Goal: Transaction & Acquisition: Subscribe to service/newsletter

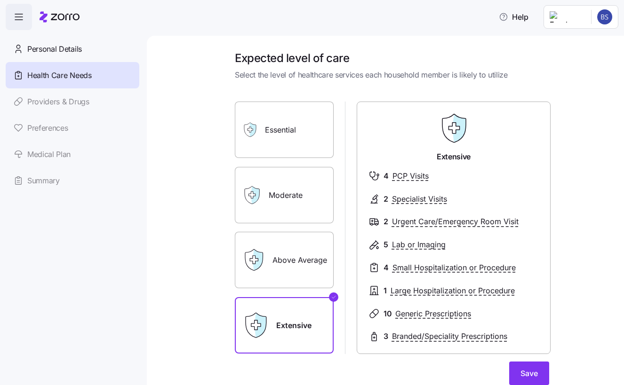
scroll to position [85, 0]
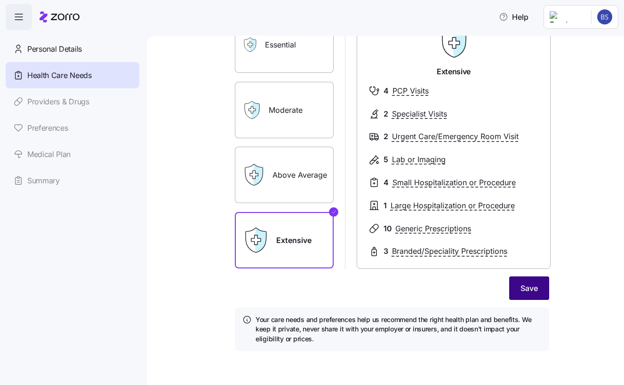
click at [526, 287] on span "Save" at bounding box center [528, 288] width 17 height 11
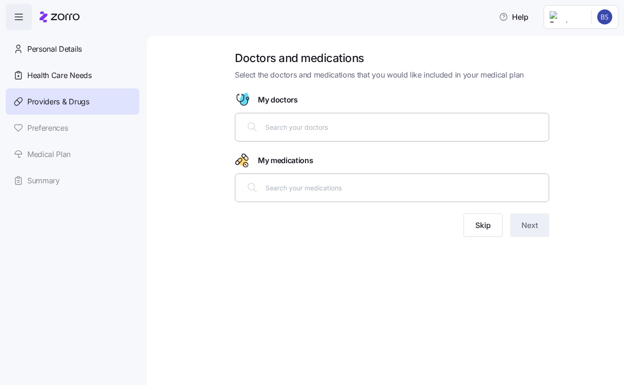
click at [288, 184] on input "text" at bounding box center [404, 187] width 278 height 10
type input "[MEDICAL_DATA]"
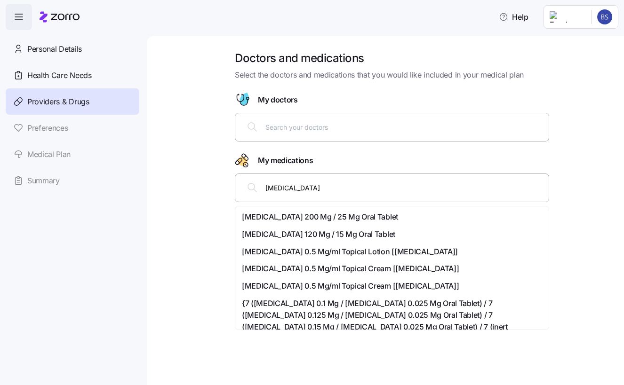
click at [354, 219] on span "[MEDICAL_DATA] 200 Mg / 25 Mg Oral Tablet" at bounding box center [320, 217] width 156 height 12
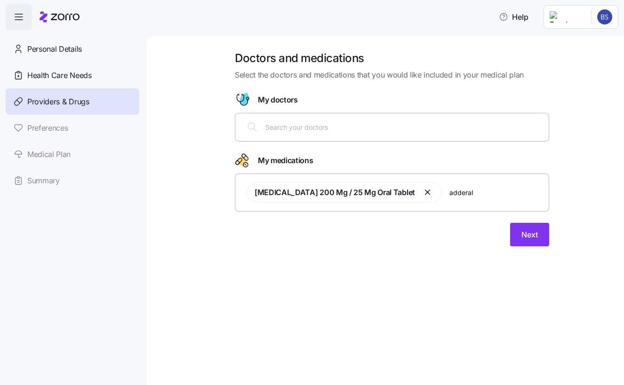
type input "[MEDICAL_DATA]"
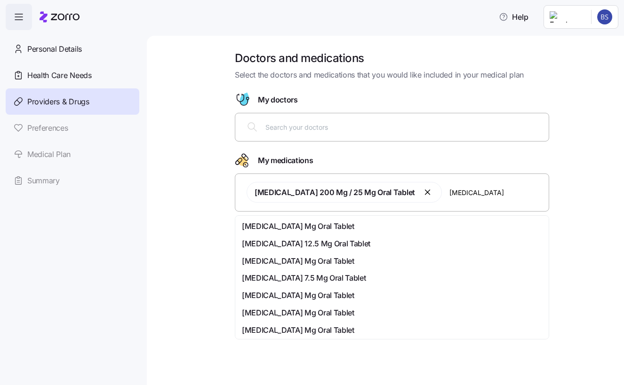
click at [362, 242] on div "[MEDICAL_DATA] 12.5 Mg Oral Tablet" at bounding box center [392, 244] width 300 height 12
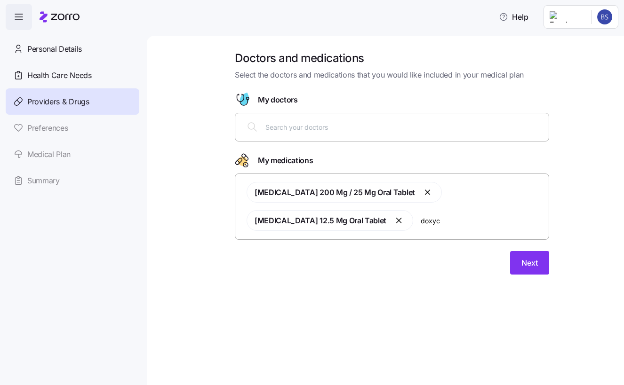
type input "doxycy"
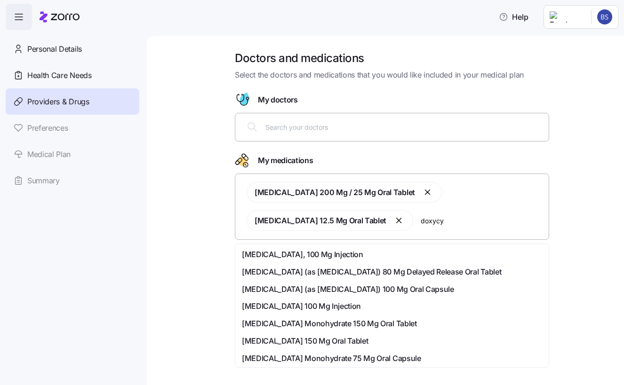
click at [480, 290] on div "[MEDICAL_DATA] (as [MEDICAL_DATA]) 100 Mg Oral Capsule" at bounding box center [392, 290] width 300 height 12
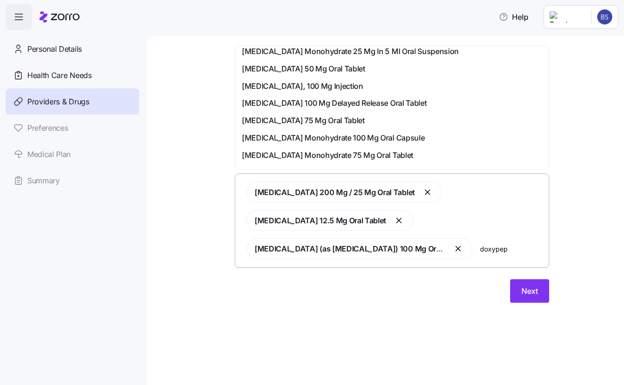
scroll to position [266, 0]
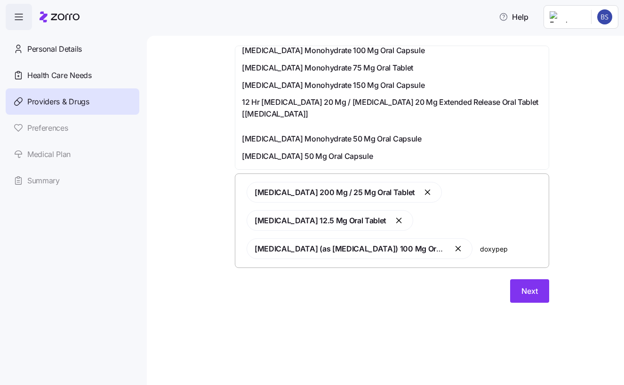
type input "doxypep"
click at [579, 145] on div "Doctors and medications Select the doctors and medications that you would like …" at bounding box center [391, 182] width 437 height 263
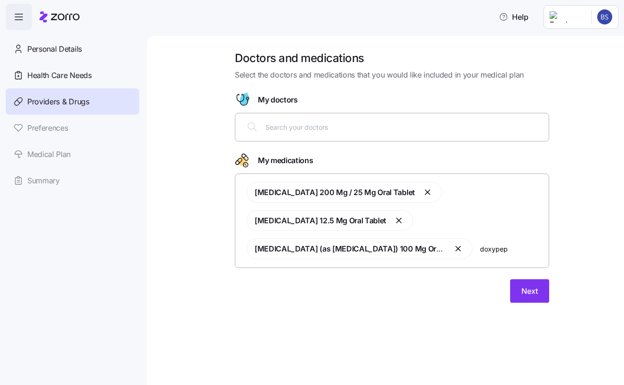
click at [425, 131] on input "text" at bounding box center [404, 127] width 278 height 10
type input "[PERSON_NAME]"
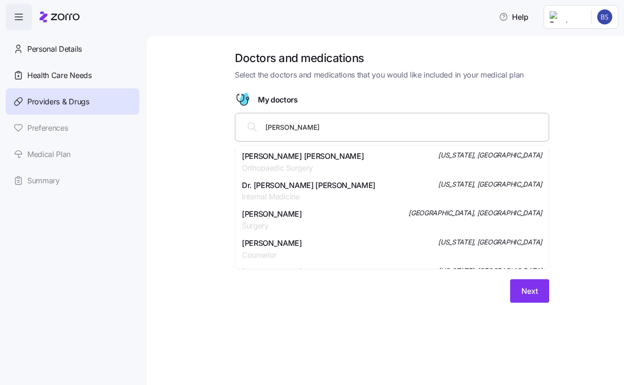
click at [327, 155] on span "[PERSON_NAME] [PERSON_NAME]" at bounding box center [303, 157] width 122 height 12
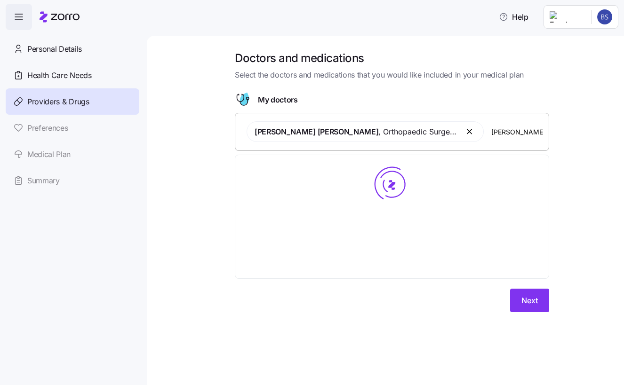
type input "[PERSON_NAME]"
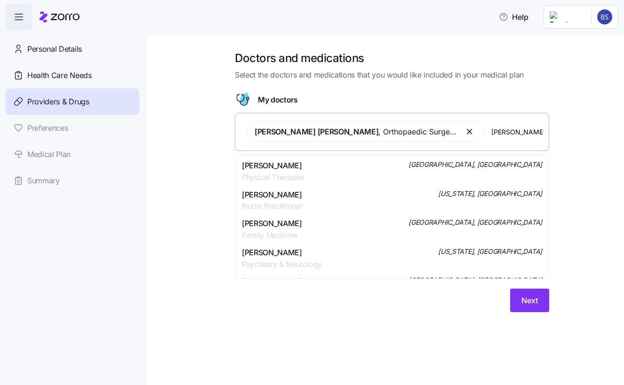
click at [263, 204] on span "Nurse Practitioner" at bounding box center [272, 206] width 61 height 12
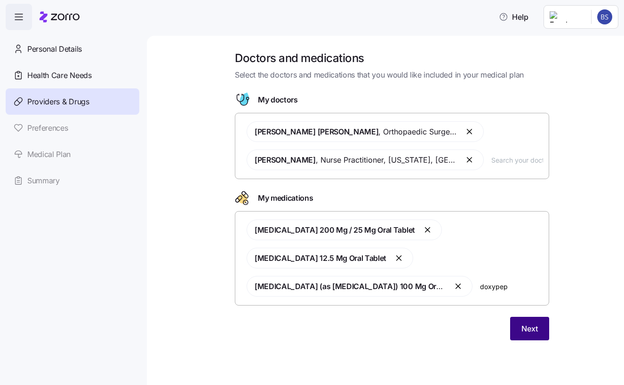
click at [527, 325] on span "Next" at bounding box center [529, 328] width 16 height 11
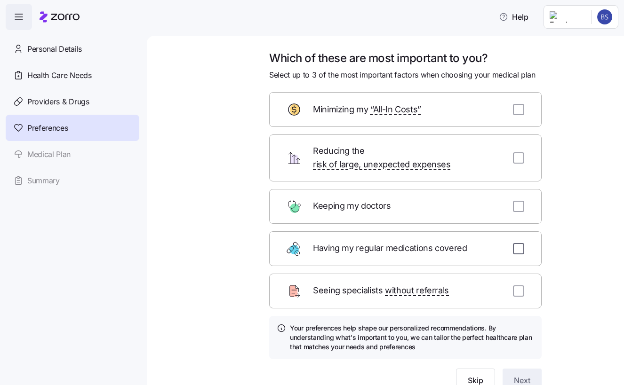
click at [517, 243] on input "checkbox" at bounding box center [518, 248] width 11 height 11
checkbox input "true"
click at [517, 285] on input "checkbox" at bounding box center [518, 290] width 11 height 11
checkbox input "true"
click at [517, 110] on input "checkbox" at bounding box center [518, 109] width 11 height 11
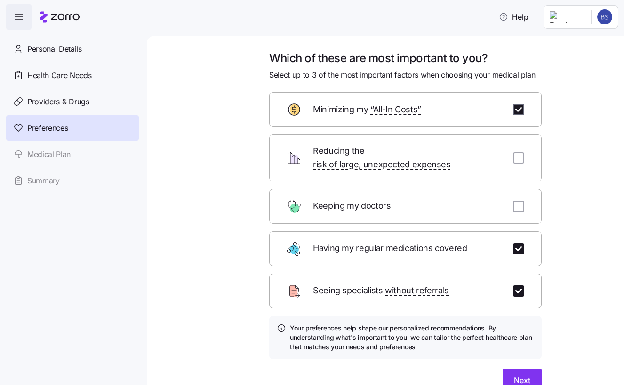
checkbox input "true"
click at [518, 375] on span "Next" at bounding box center [522, 380] width 16 height 11
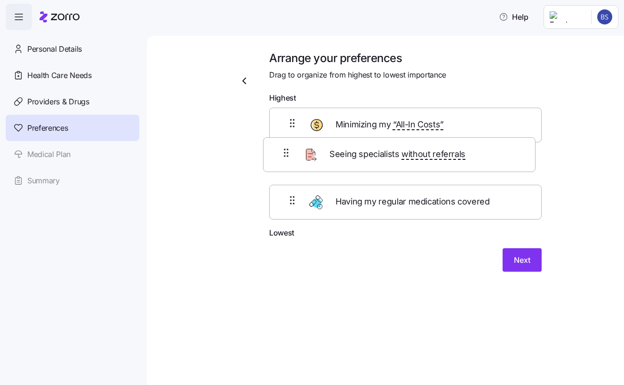
drag, startPoint x: 371, startPoint y: 209, endPoint x: 365, endPoint y: 151, distance: 57.8
click at [365, 151] on div "Minimizing my “All-In Costs” Having my regular medications covered Seeing speci…" at bounding box center [405, 167] width 272 height 119
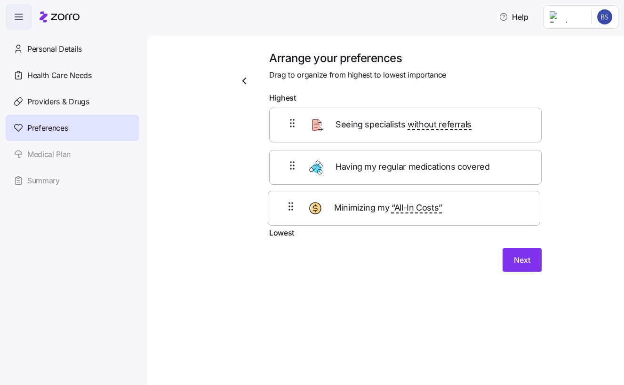
drag, startPoint x: 371, startPoint y: 121, endPoint x: 372, endPoint y: 208, distance: 87.0
click at [372, 208] on div "Minimizing my “All-In Costs” Seeing specialists without referrals Having my reg…" at bounding box center [405, 167] width 272 height 119
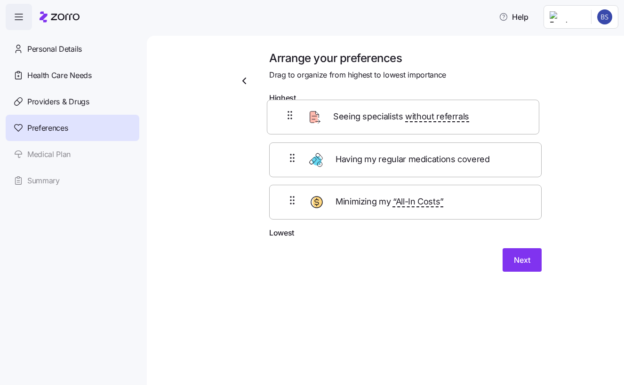
drag, startPoint x: 494, startPoint y: 173, endPoint x: 491, endPoint y: 117, distance: 55.6
click at [491, 117] on div "Having my regular medications covered Seeing specialists without referrals Mini…" at bounding box center [405, 167] width 272 height 119
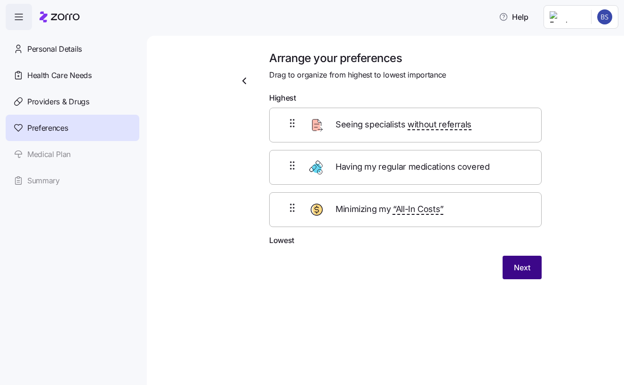
click at [527, 266] on span "Next" at bounding box center [522, 267] width 16 height 11
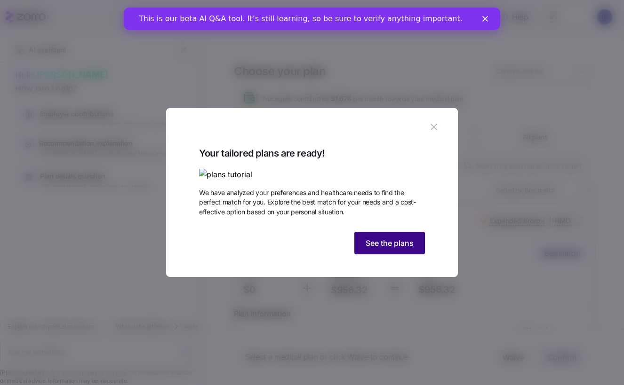
click at [376, 249] on span "See the plans" at bounding box center [389, 243] width 48 height 11
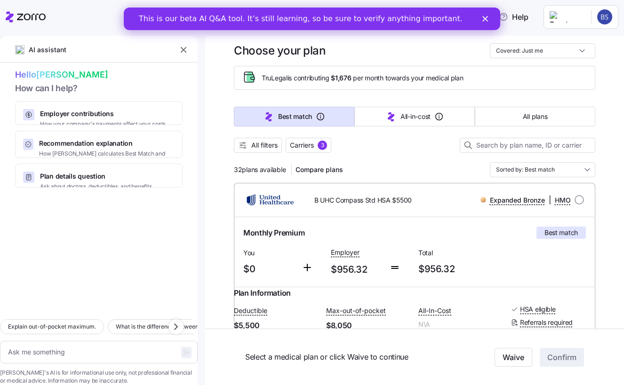
scroll to position [49, 0]
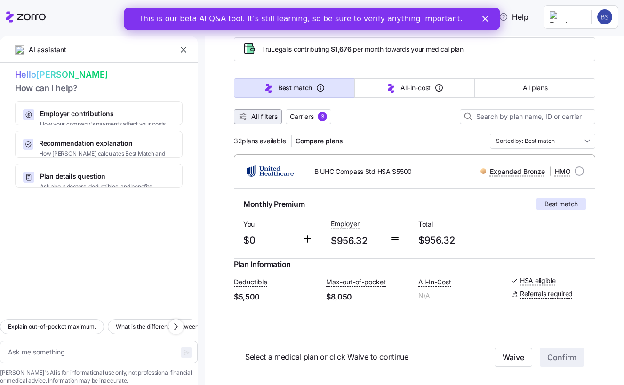
click at [251, 115] on span "All filters" at bounding box center [264, 116] width 26 height 9
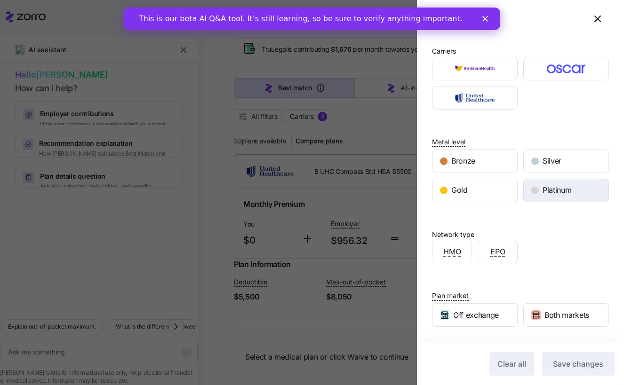
click at [548, 196] on span "Platinum" at bounding box center [556, 190] width 29 height 12
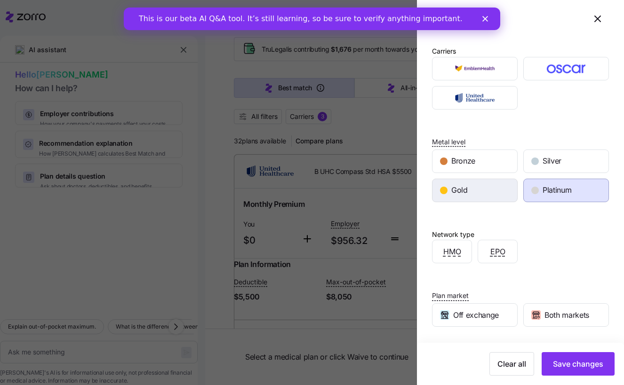
click at [466, 193] on span "Gold" at bounding box center [459, 190] width 16 height 12
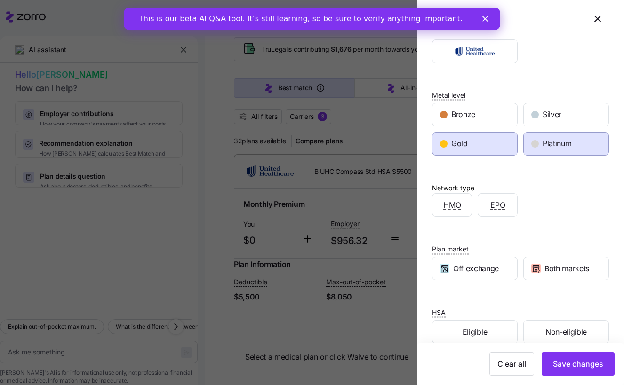
scroll to position [63, 0]
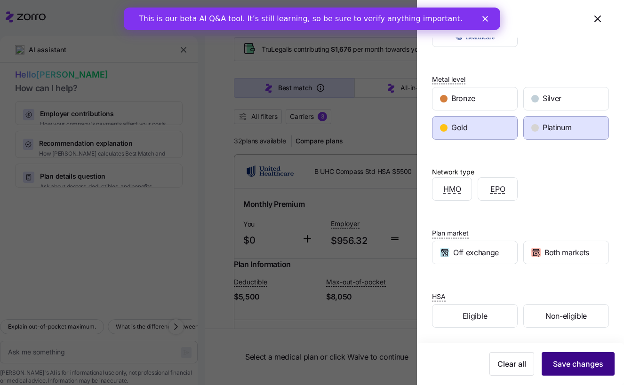
click at [571, 366] on span "Save changes" at bounding box center [578, 363] width 50 height 11
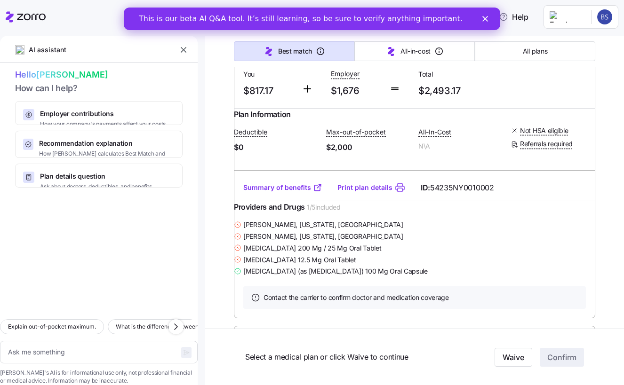
scroll to position [1329, 0]
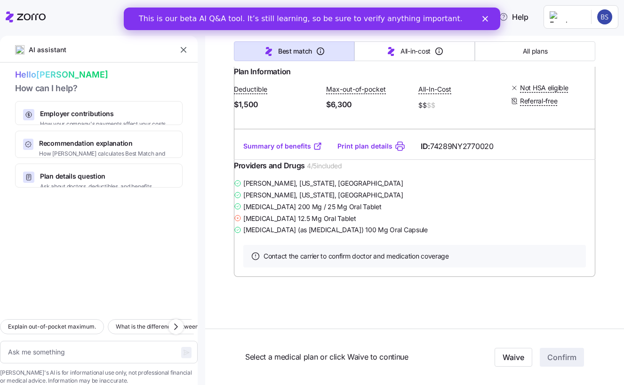
type textarea "x"
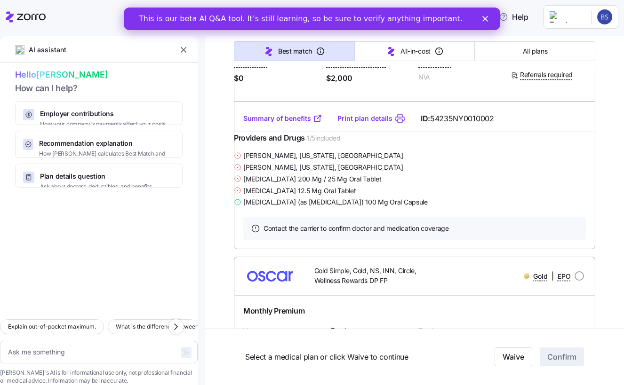
scroll to position [1234, 0]
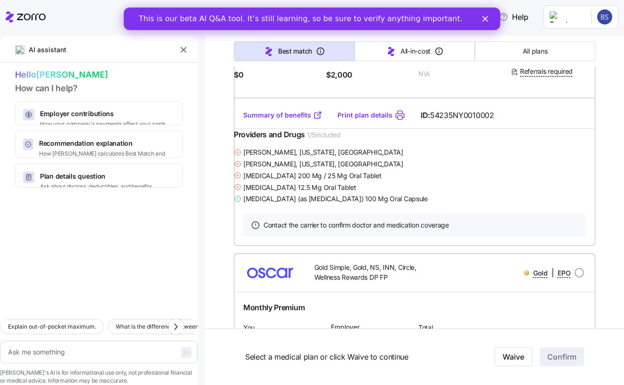
click at [280, 120] on link "Summary of benefits" at bounding box center [282, 115] width 79 height 9
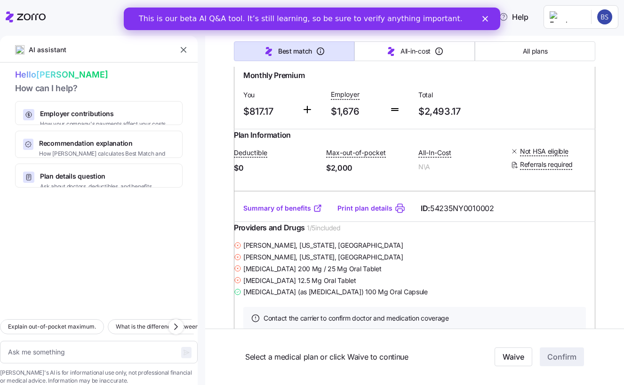
scroll to position [1082, 0]
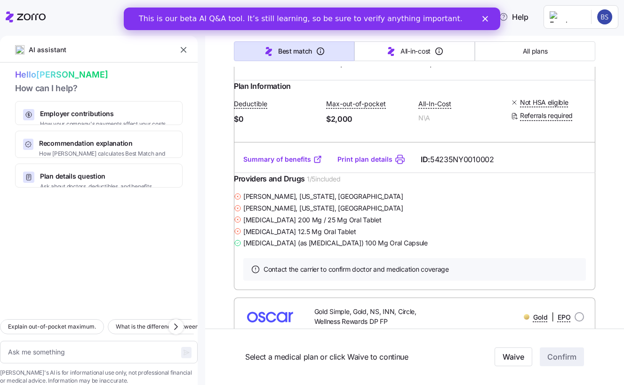
click at [477, 71] on span "$2,493.17" at bounding box center [458, 63] width 80 height 16
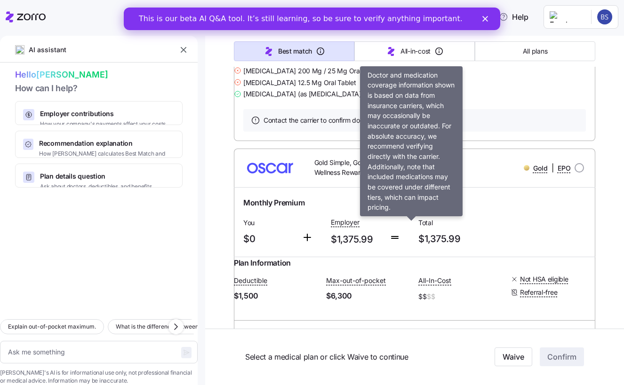
click at [353, 125] on span "Contact the carrier to confirm doctor and medication coverage" at bounding box center [355, 120] width 185 height 9
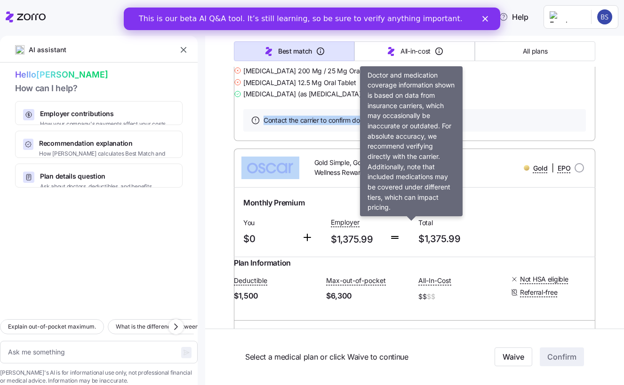
click at [353, 125] on span "Contact the carrier to confirm doctor and medication coverage" at bounding box center [355, 120] width 185 height 9
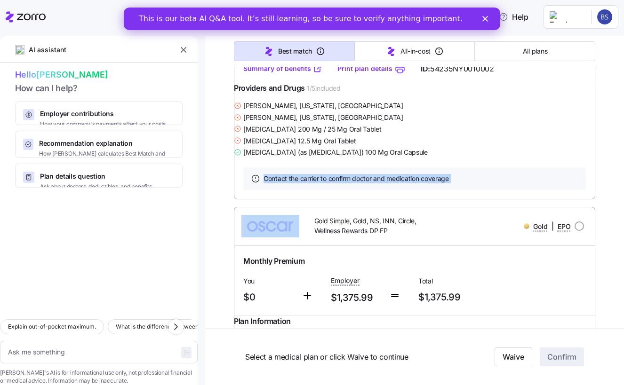
scroll to position [1126, 0]
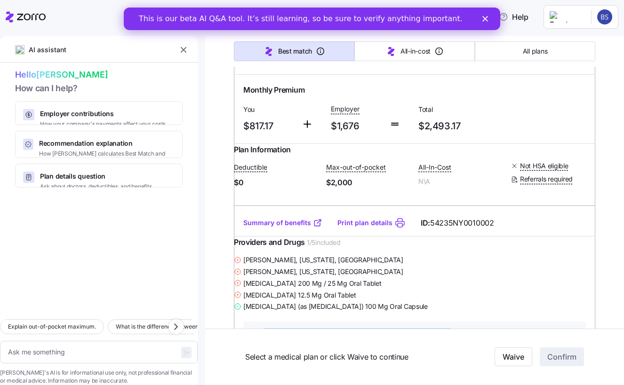
click at [295, 69] on img at bounding box center [270, 57] width 58 height 23
click at [574, 62] on input "radio" at bounding box center [578, 57] width 9 height 9
radio input "true"
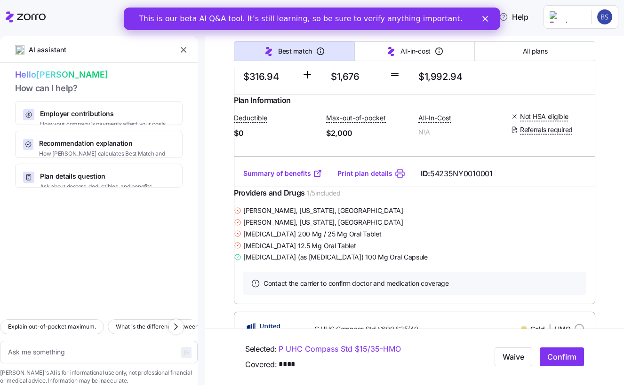
scroll to position [531, 0]
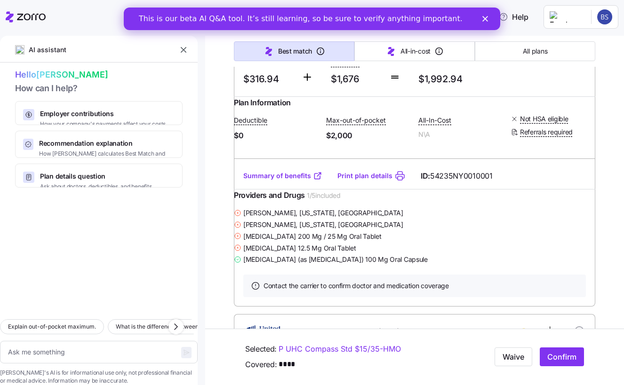
click at [290, 181] on link "Summary of benefits" at bounding box center [282, 175] width 79 height 9
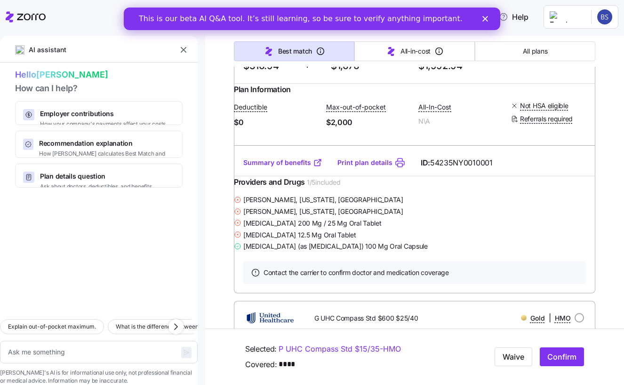
scroll to position [451, 0]
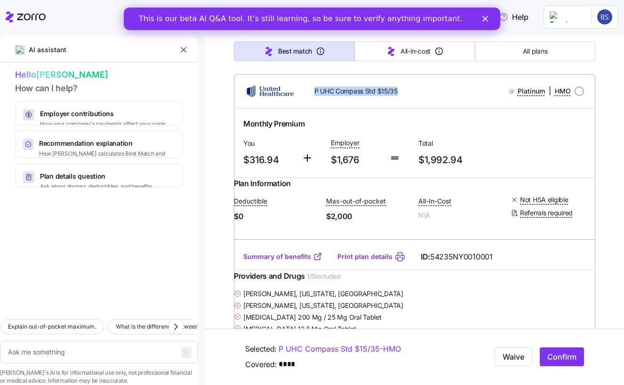
drag, startPoint x: 386, startPoint y: 118, endPoint x: 310, endPoint y: 120, distance: 76.2
click at [310, 101] on div "P UHC Compass Std $15/35" at bounding box center [371, 90] width 144 height 19
copy span "P UHC Compass Std $15/35"
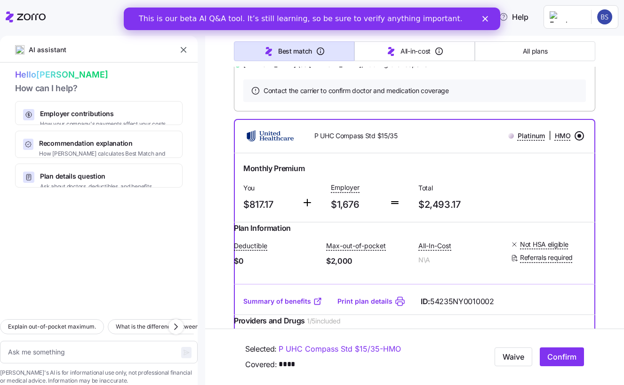
scroll to position [1054, 0]
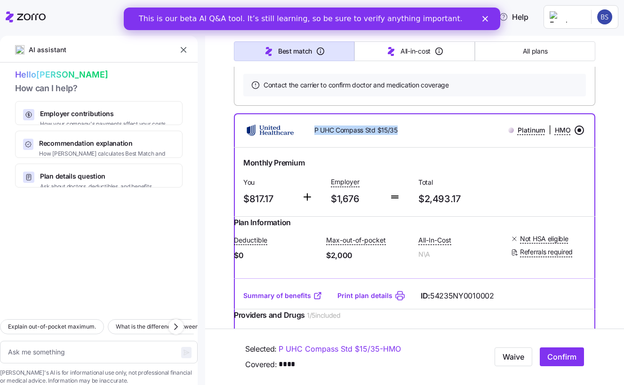
drag, startPoint x: 400, startPoint y: 214, endPoint x: 307, endPoint y: 215, distance: 93.1
click at [307, 140] on div "P UHC Compass Std $15/35" at bounding box center [371, 129] width 144 height 19
copy span "P UHC Compass Std $15/35"
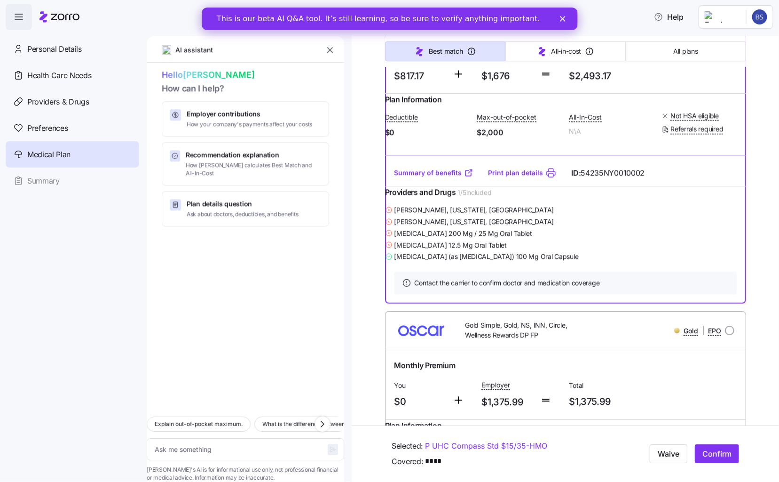
scroll to position [1174, 0]
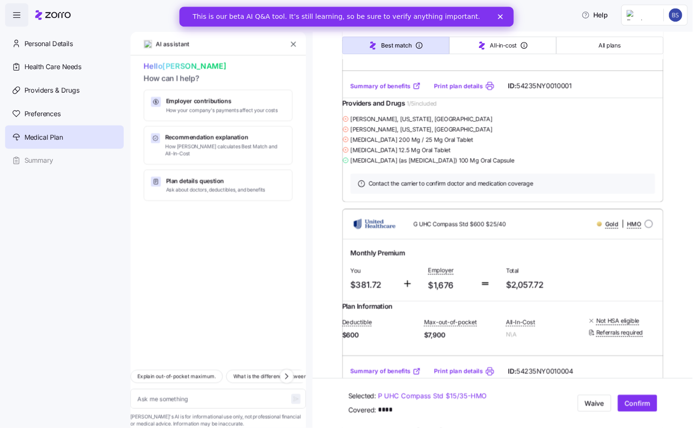
scroll to position [719, 0]
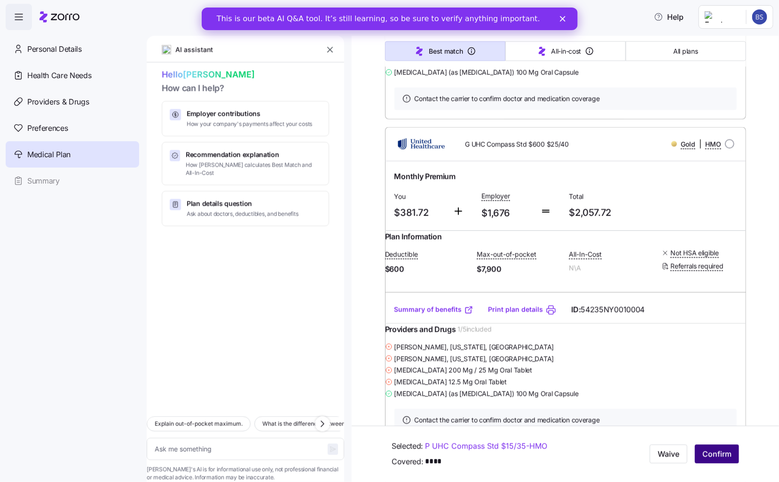
click at [623, 385] on span "Confirm" at bounding box center [717, 453] width 29 height 11
click at [562, 18] on polygon "Close" at bounding box center [563, 19] width 6 height 6
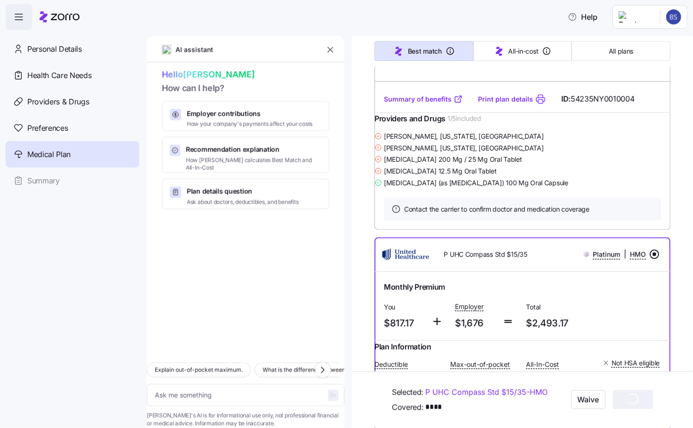
scroll to position [939, 0]
type textarea "x"
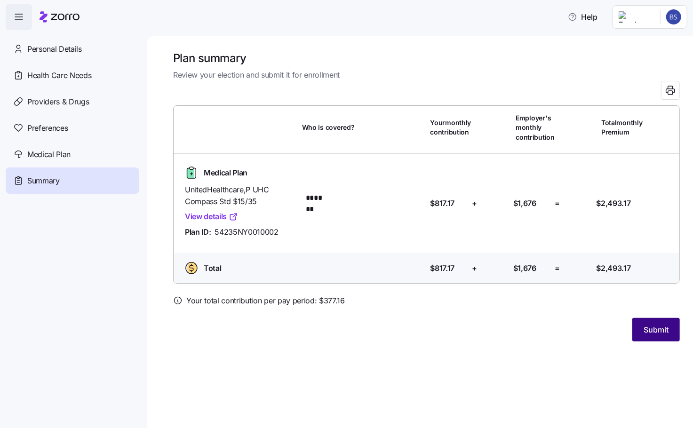
click at [623, 330] on span "Submit" at bounding box center [655, 329] width 25 height 11
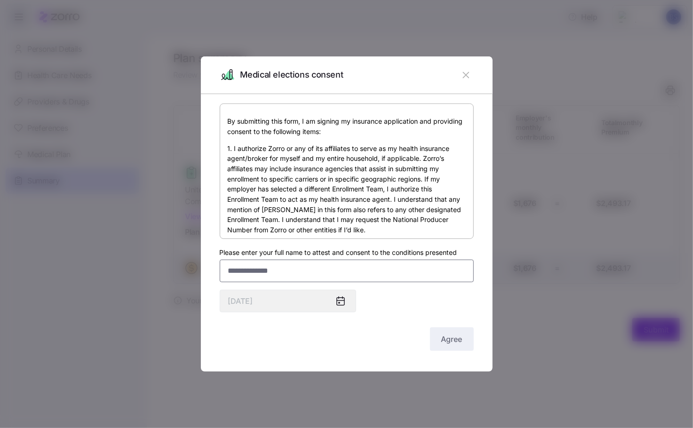
click at [296, 267] on input "Please enter your full name to attest and consent to the conditions presented" at bounding box center [347, 271] width 254 height 23
type input "**********"
click at [447, 339] on span "Agree" at bounding box center [451, 338] width 21 height 11
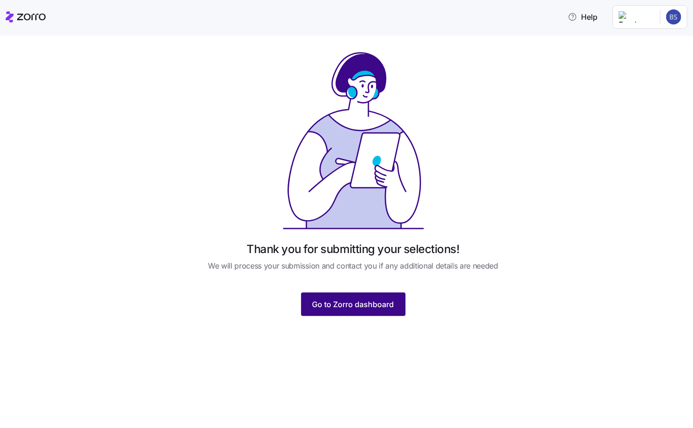
click at [363, 306] on span "Go to Zorro dashboard" at bounding box center [353, 304] width 82 height 11
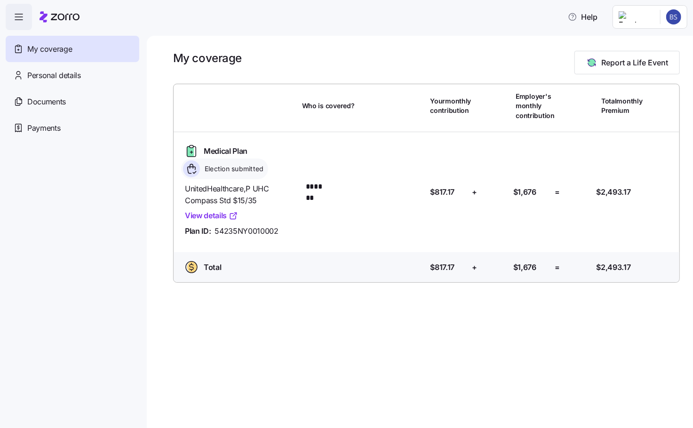
click at [15, 8] on span "button" at bounding box center [18, 16] width 25 height 25
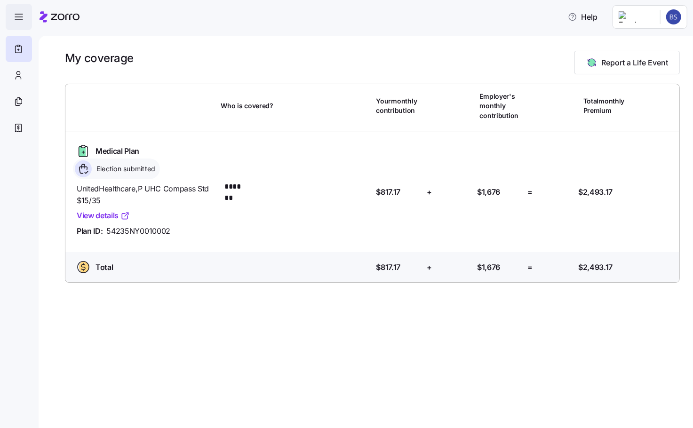
click at [15, 8] on span "button" at bounding box center [18, 16] width 25 height 25
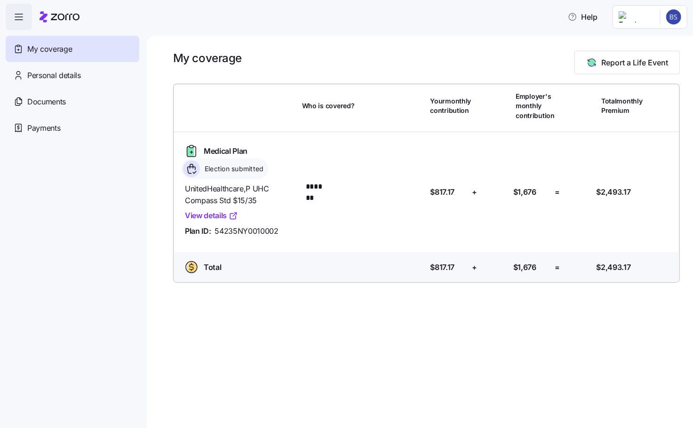
click at [623, 18] on html "Help My coverage Personal details Documents Partners hub Payments My coverage R…" at bounding box center [346, 211] width 693 height 422
click at [45, 99] on html "Help My coverage Personal details Documents Partners hub Payments My coverage R…" at bounding box center [346, 211] width 693 height 422
click at [56, 50] on span "My coverage" at bounding box center [49, 49] width 45 height 12
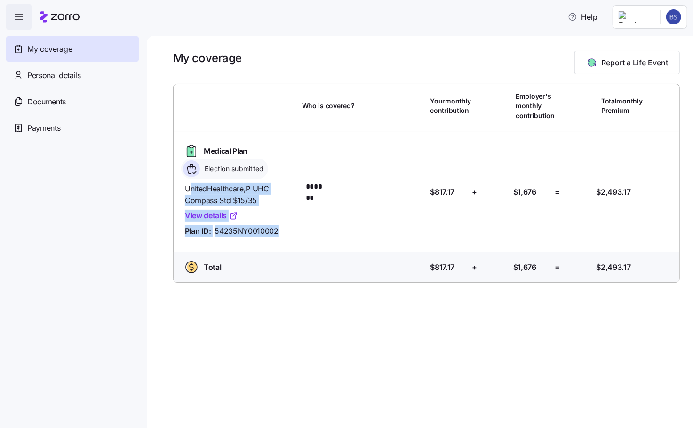
drag, startPoint x: 288, startPoint y: 230, endPoint x: 187, endPoint y: 190, distance: 109.1
click at [187, 190] on div "UnitedHealthcare , P UHC Compass Std $15/35 View details Plan ID: 54235NY0010002" at bounding box center [240, 210] width 110 height 54
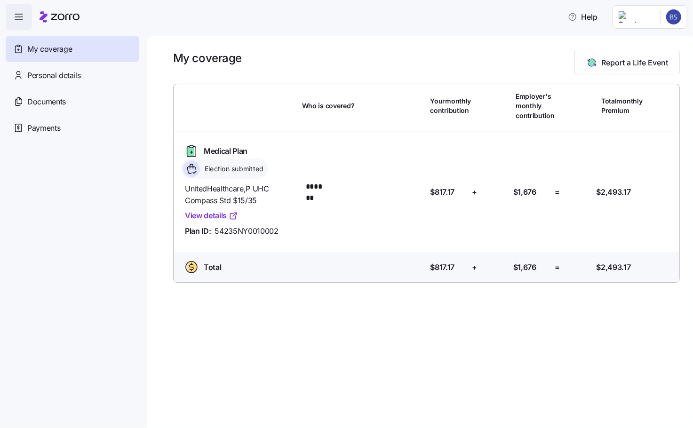
click at [187, 190] on span "UnitedHealthcare , P UHC Compass Std $15/35" at bounding box center [240, 195] width 110 height 24
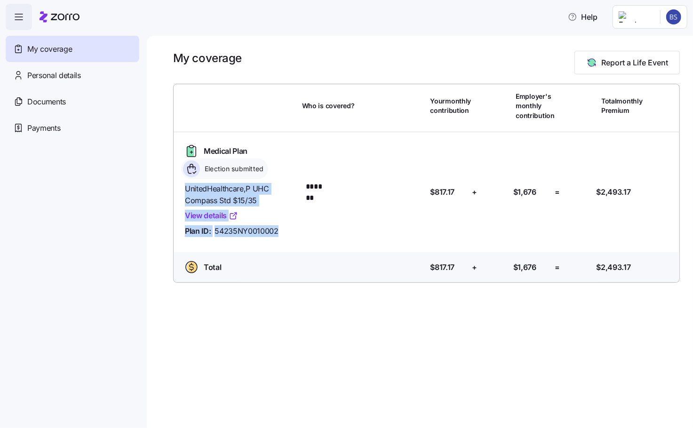
drag, startPoint x: 187, startPoint y: 190, endPoint x: 290, endPoint y: 231, distance: 110.8
click at [290, 231] on div "UnitedHealthcare , P UHC Compass Std $15/35 View details Plan ID: 54235NY0010002" at bounding box center [240, 210] width 110 height 54
click at [290, 231] on div "Plan ID: 54235NY0010002" at bounding box center [240, 231] width 110 height 12
drag, startPoint x: 286, startPoint y: 231, endPoint x: 186, endPoint y: 192, distance: 107.1
click at [186, 192] on div "UnitedHealthcare , P UHC Compass Std $15/35 View details Plan ID: 54235NY0010002" at bounding box center [240, 210] width 110 height 54
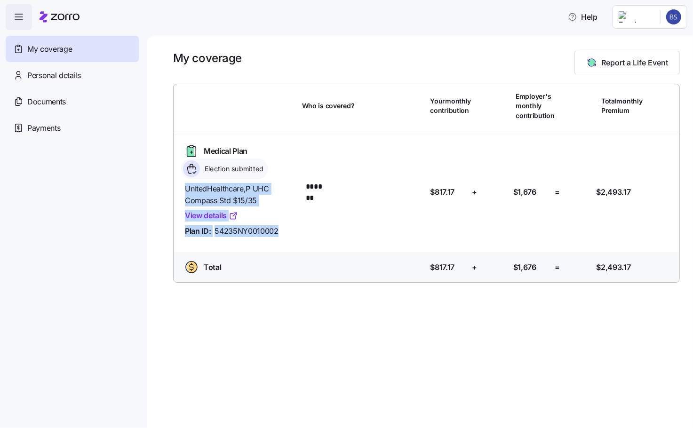
click at [186, 192] on span "UnitedHealthcare , P UHC Compass Std $15/35" at bounding box center [240, 195] width 110 height 24
drag, startPoint x: 186, startPoint y: 192, endPoint x: 279, endPoint y: 232, distance: 101.5
click at [279, 232] on div "UnitedHealthcare , P UHC Compass Std $15/35 View details Plan ID: 54235NY0010002" at bounding box center [240, 210] width 110 height 54
click at [279, 232] on div "Plan ID: 54235NY0010002" at bounding box center [240, 231] width 110 height 12
drag, startPoint x: 239, startPoint y: 212, endPoint x: 185, endPoint y: 190, distance: 58.5
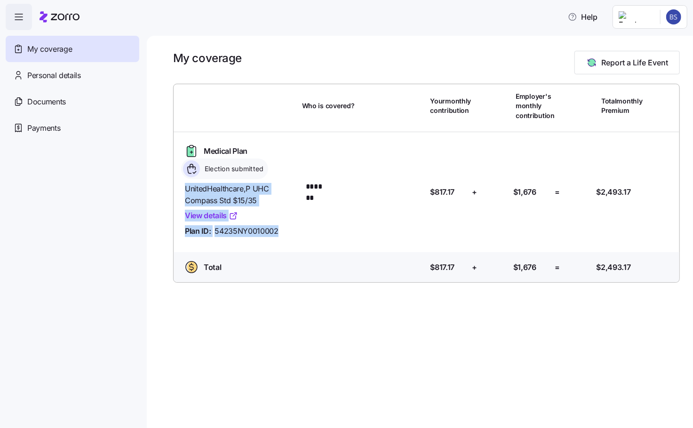
click at [185, 190] on div "UnitedHealthcare , P UHC Compass Std $15/35 View details Plan ID: 54235NY0010002" at bounding box center [240, 210] width 110 height 54
click at [185, 190] on span "UnitedHealthcare , P UHC Compass Std $15/35" at bounding box center [240, 195] width 110 height 24
drag, startPoint x: 185, startPoint y: 190, endPoint x: 280, endPoint y: 238, distance: 106.6
click at [280, 238] on div "UnitedHealthcare , P UHC Compass Std $15/35 View details Plan ID: 54235NY0010002" at bounding box center [239, 210] width 117 height 62
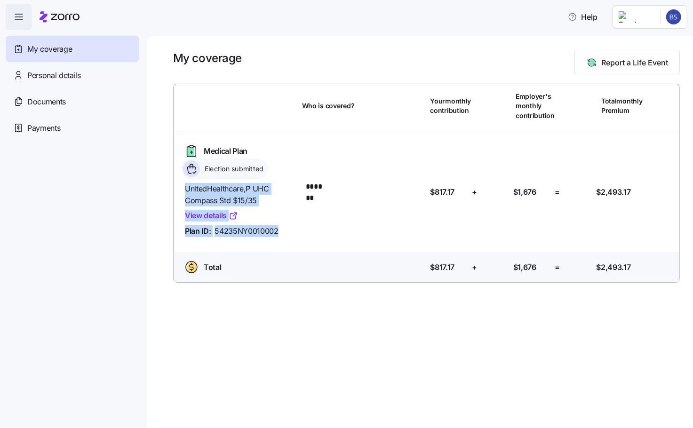
drag, startPoint x: 280, startPoint y: 236, endPoint x: 184, endPoint y: 188, distance: 107.9
click at [184, 188] on div "UnitedHealthcare , P UHC Compass Std $15/35 View details Plan ID: 54235NY0010002" at bounding box center [239, 210] width 117 height 62
drag, startPoint x: 220, startPoint y: 201, endPoint x: 285, endPoint y: 236, distance: 74.3
click at [285, 236] on div "UnitedHealthcare , P UHC Compass Std $15/35 View details Plan ID: 54235NY0010002" at bounding box center [240, 210] width 110 height 54
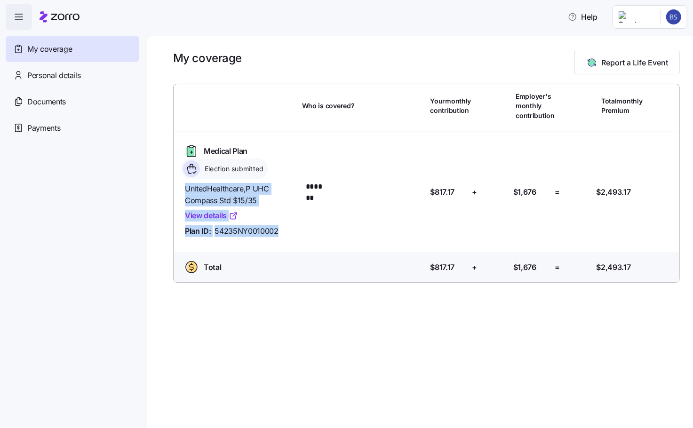
click at [285, 236] on div "Plan ID: 54235NY0010002" at bounding box center [240, 231] width 110 height 12
drag, startPoint x: 269, startPoint y: 230, endPoint x: 184, endPoint y: 192, distance: 92.2
click at [185, 192] on div "UnitedHealthcare , P UHC Compass Std $15/35 View details Plan ID: 54235NY0010002" at bounding box center [240, 210] width 110 height 54
click at [185, 192] on span "UnitedHealthcare , P UHC Compass Std $15/35" at bounding box center [240, 195] width 110 height 24
drag, startPoint x: 184, startPoint y: 192, endPoint x: 289, endPoint y: 238, distance: 114.6
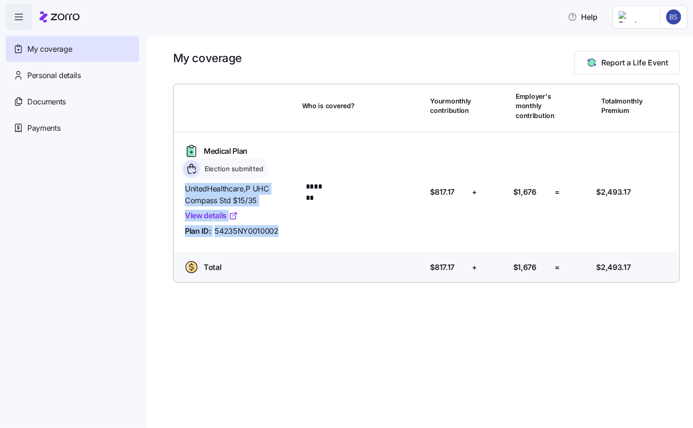
click at [289, 238] on div "UnitedHealthcare , P UHC Compass Std $15/35 View details Plan ID: 54235NY0010002" at bounding box center [239, 210] width 117 height 62
click at [288, 238] on div "UnitedHealthcare , P UHC Compass Std $15/35 View details Plan ID: 54235NY0010002" at bounding box center [239, 210] width 117 height 62
drag, startPoint x: 288, startPoint y: 238, endPoint x: 185, endPoint y: 190, distance: 113.2
click at [185, 190] on div "UnitedHealthcare , P UHC Compass Std $15/35 View details Plan ID: 54235NY0010002" at bounding box center [239, 210] width 117 height 62
drag, startPoint x: 185, startPoint y: 190, endPoint x: 286, endPoint y: 231, distance: 108.9
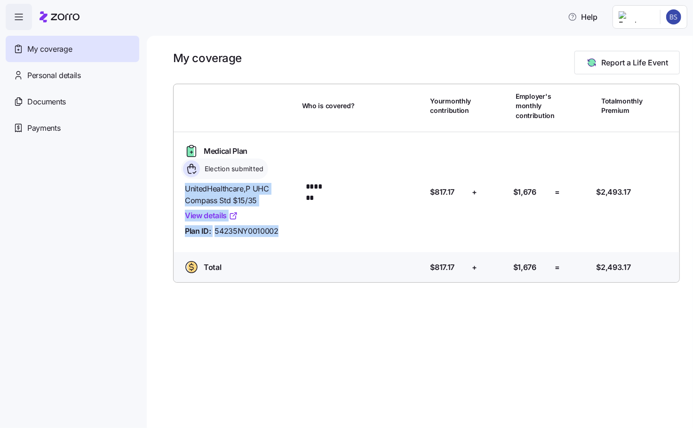
click at [286, 231] on div "UnitedHealthcare , P UHC Compass Std $15/35 View details Plan ID: 54235NY0010002" at bounding box center [240, 210] width 110 height 54
click at [286, 231] on div "Plan ID: 54235NY0010002" at bounding box center [240, 231] width 110 height 12
drag, startPoint x: 226, startPoint y: 217, endPoint x: 181, endPoint y: 190, distance: 52.3
click at [181, 190] on div "UnitedHealthcare , P UHC Compass Std $15/35 View details Plan ID: 54235NY0010002" at bounding box center [239, 210] width 117 height 62
click at [180, 190] on div "Medical Plan Election submitted UnitedHealthcare , P UHC Compass Std $15/35 Vie…" at bounding box center [426, 192] width 513 height 120
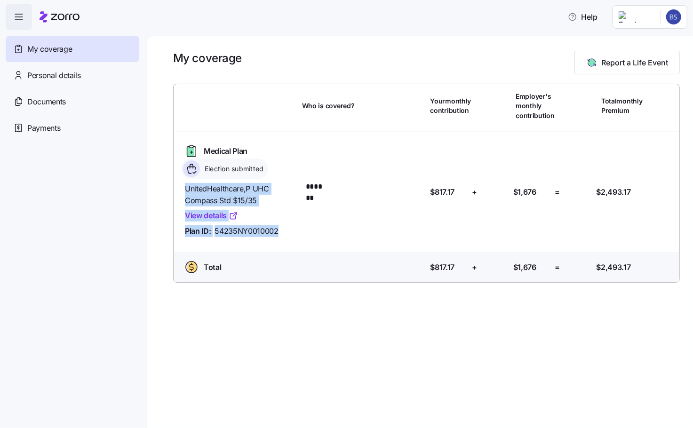
drag, startPoint x: 238, startPoint y: 207, endPoint x: 290, endPoint y: 232, distance: 57.4
click at [290, 232] on div "Medical Plan Election submitted UnitedHealthcare , P UHC Compass Std $15/35 Vie…" at bounding box center [426, 192] width 513 height 120
click at [291, 232] on div "Plan ID: 54235NY0010002" at bounding box center [240, 231] width 110 height 12
drag, startPoint x: 284, startPoint y: 231, endPoint x: 187, endPoint y: 192, distance: 104.2
click at [188, 192] on div "UnitedHealthcare , P UHC Compass Std $15/35 View details Plan ID: 54235NY0010002" at bounding box center [240, 210] width 110 height 54
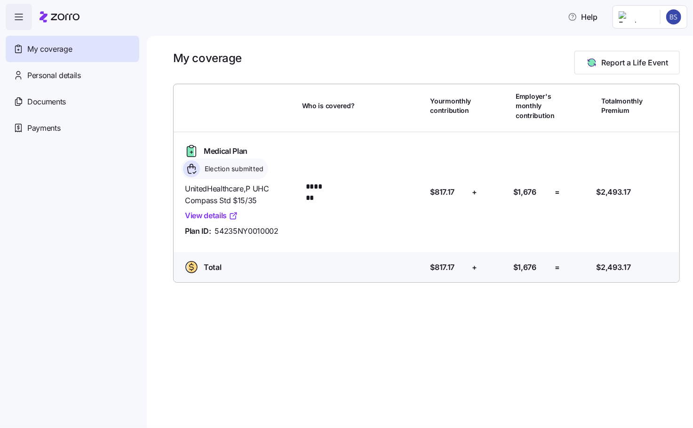
click at [187, 192] on span "UnitedHealthcare , P UHC Compass Std $15/35" at bounding box center [240, 195] width 110 height 24
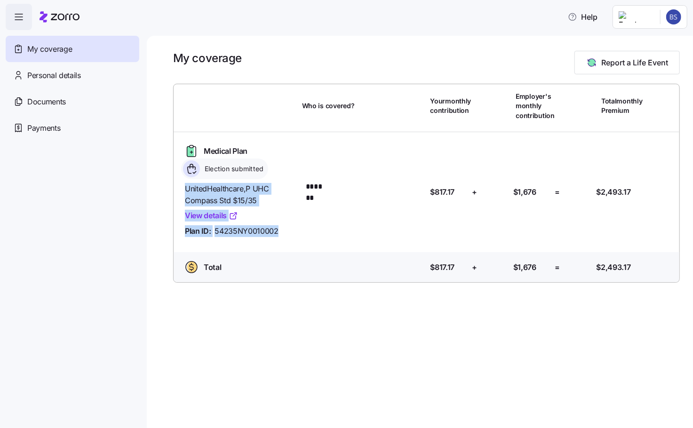
drag, startPoint x: 187, startPoint y: 192, endPoint x: 291, endPoint y: 238, distance: 113.9
click at [291, 238] on div "UnitedHealthcare , P UHC Compass Std $15/35 View details Plan ID: 54235NY0010002" at bounding box center [239, 210] width 117 height 62
